Goal: Task Accomplishment & Management: Use online tool/utility

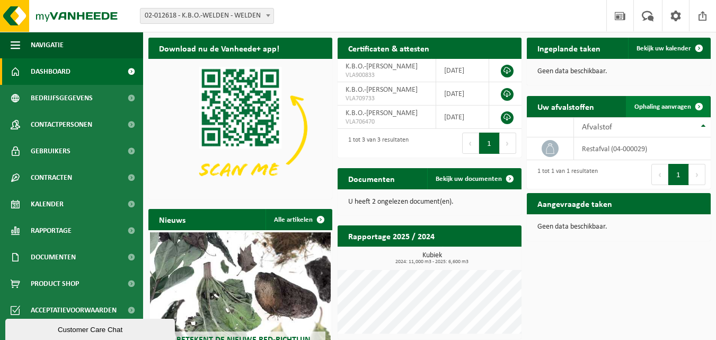
click at [655, 108] on span "Ophaling aanvragen" at bounding box center [662, 106] width 57 height 7
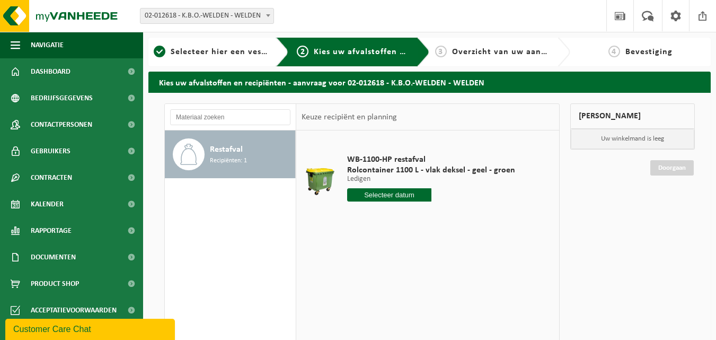
click at [394, 196] on input "text" at bounding box center [389, 194] width 84 height 13
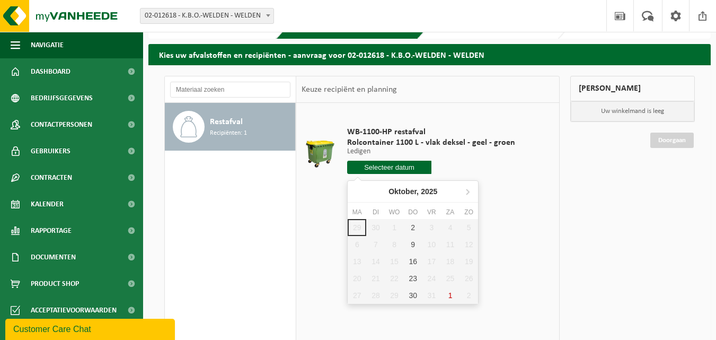
scroll to position [53, 0]
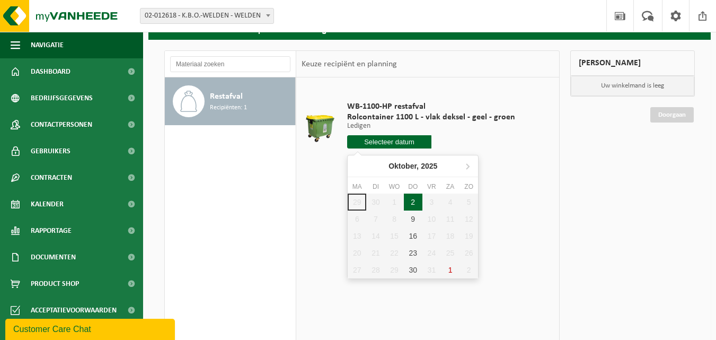
click at [414, 202] on div "2" at bounding box center [413, 201] width 19 height 17
type input "Van 2025-10-02"
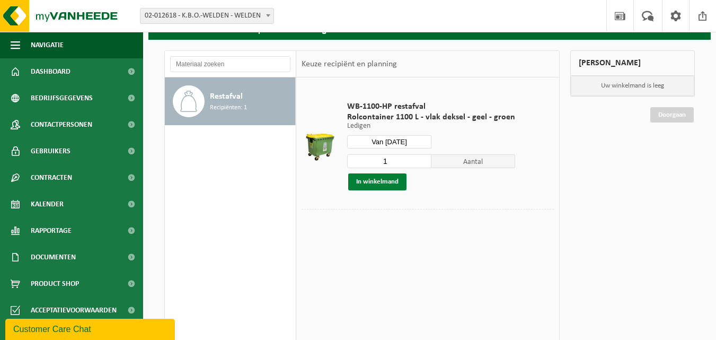
click at [389, 179] on button "In winkelmand" at bounding box center [377, 181] width 58 height 17
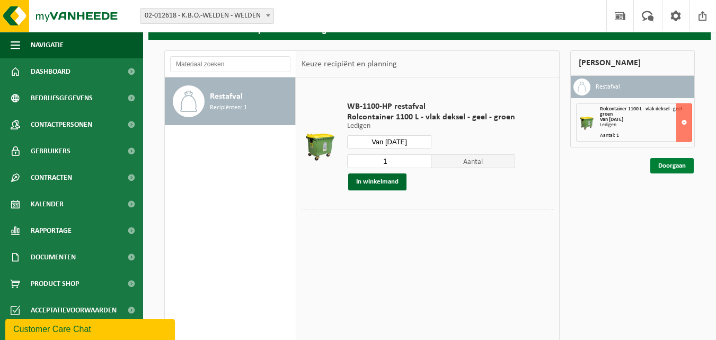
click at [676, 161] on link "Doorgaan" at bounding box center [671, 165] width 43 height 15
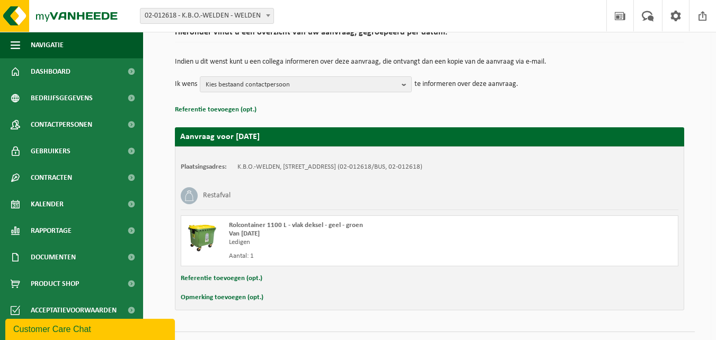
scroll to position [115, 0]
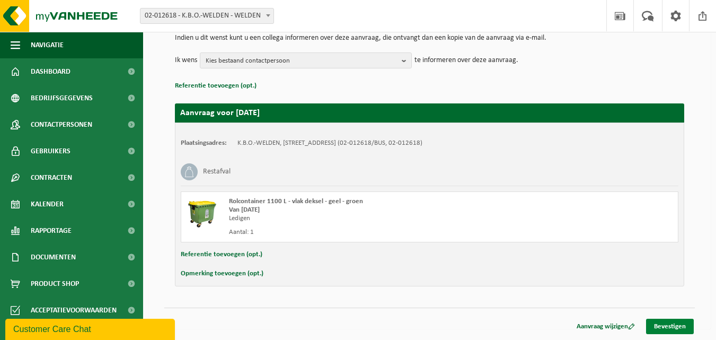
click at [669, 328] on link "Bevestigen" at bounding box center [670, 326] width 48 height 15
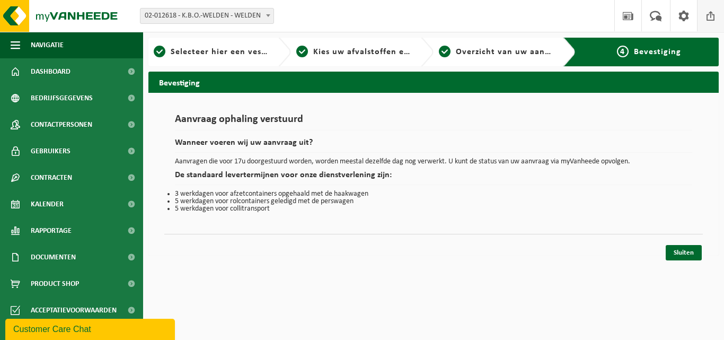
click at [709, 16] on span at bounding box center [711, 15] width 16 height 31
